Goal: Use online tool/utility: Utilize a website feature to perform a specific function

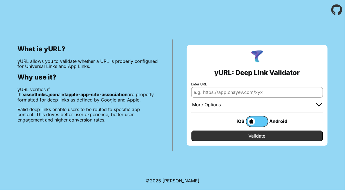
click at [81, 105] on div "What is yURL? yURL allows you to validate whether a URL is properly configured …" at bounding box center [88, 95] width 169 height 112
click at [220, 90] on input "Enter URL" at bounding box center [257, 92] width 132 height 10
paste input "[URL][DOMAIN_NAME]"
type input "[URL][DOMAIN_NAME]"
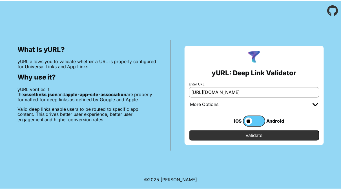
scroll to position [0, 0]
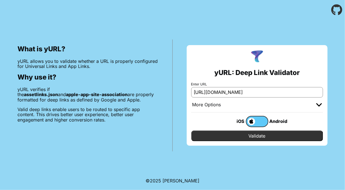
click at [261, 134] on input "Validate" at bounding box center [257, 136] width 132 height 11
click at [319, 102] on div at bounding box center [320, 105] width 6 height 6
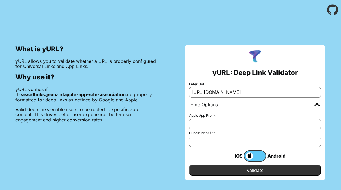
click at [263, 167] on input "Validate" at bounding box center [255, 170] width 132 height 11
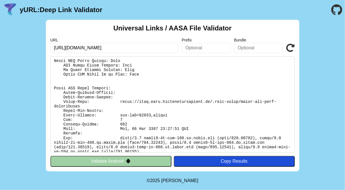
scroll to position [147, 0]
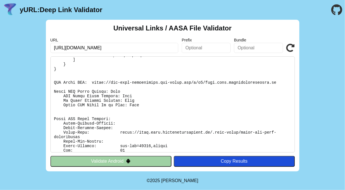
scroll to position [116, 0]
